Goal: Information Seeking & Learning: Learn about a topic

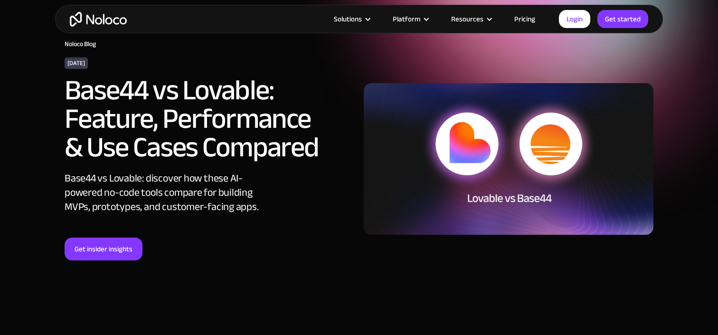
scroll to position [67, 0]
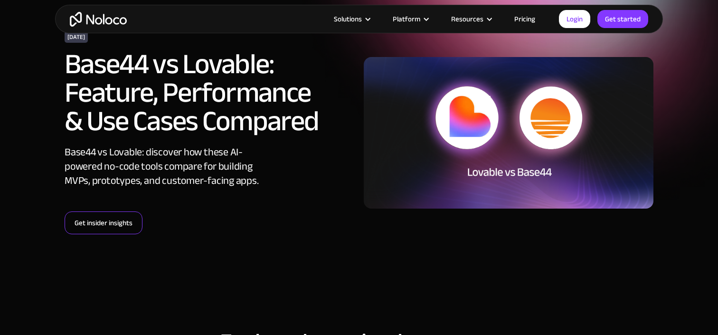
click at [118, 218] on link "Get insider insights" at bounding box center [104, 222] width 78 height 23
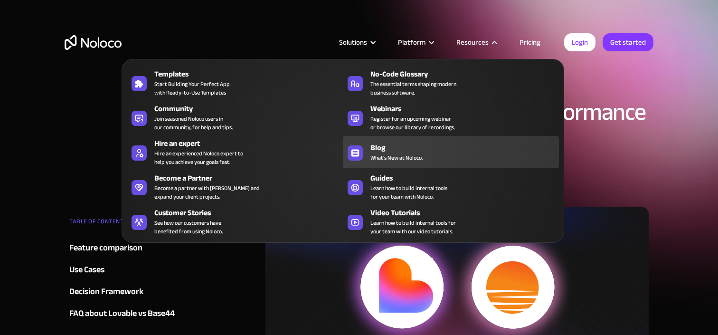
click at [385, 150] on div "Blog" at bounding box center [467, 147] width 193 height 11
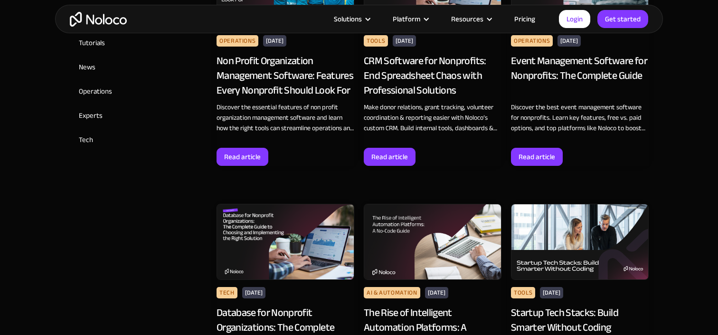
scroll to position [535, 0]
